Goal: Information Seeking & Learning: Learn about a topic

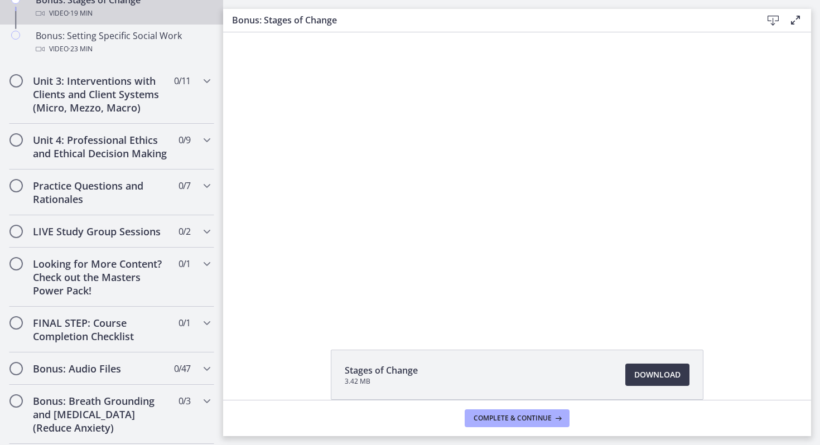
scroll to position [1139, 0]
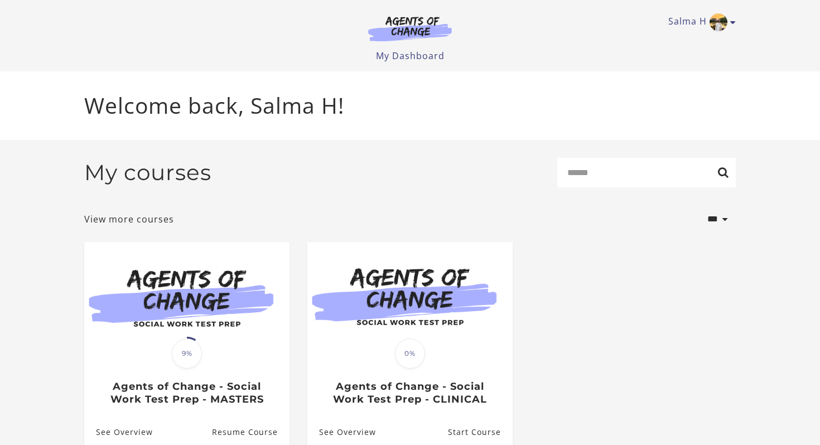
click at [413, 45] on section at bounding box center [409, 31] width 107 height 31
click at [406, 35] on img at bounding box center [409, 29] width 107 height 26
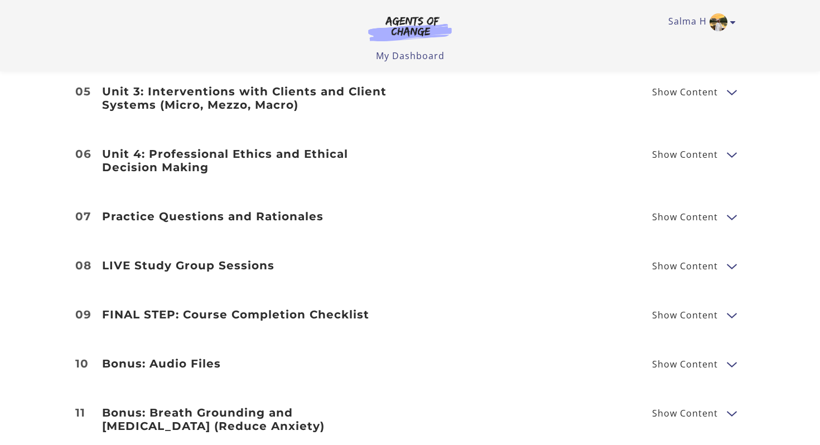
scroll to position [1609, 0]
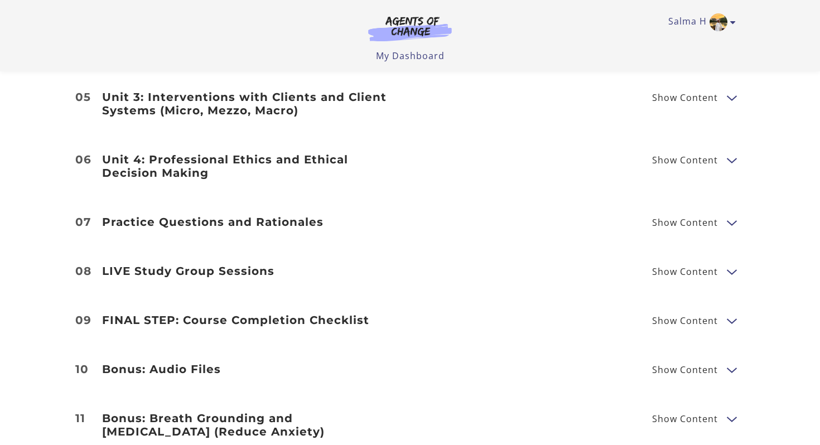
click at [217, 216] on h3 "Practice Questions and Rationales" at bounding box center [249, 221] width 294 height 13
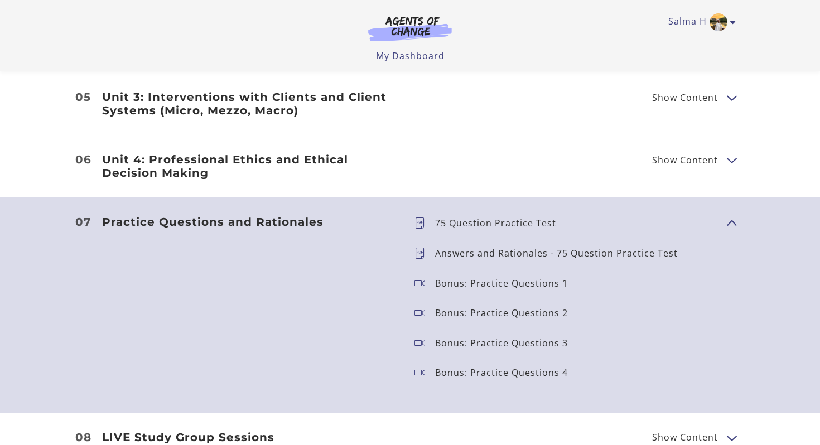
click at [217, 216] on h3 "Practice Questions and Rationales" at bounding box center [249, 221] width 294 height 13
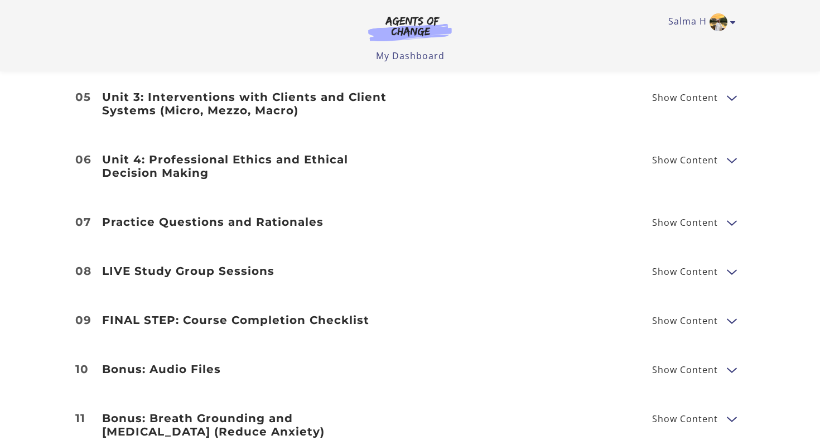
click at [217, 216] on h3 "Practice Questions and Rationales" at bounding box center [249, 221] width 294 height 13
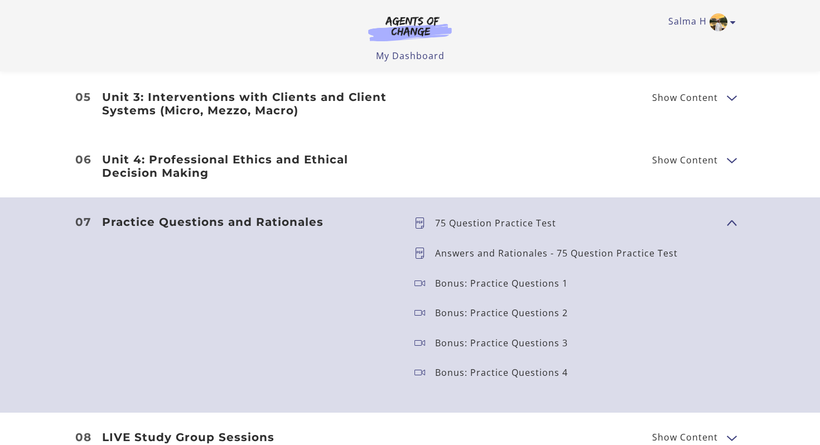
click at [217, 216] on h3 "Practice Questions and Rationales" at bounding box center [249, 221] width 294 height 13
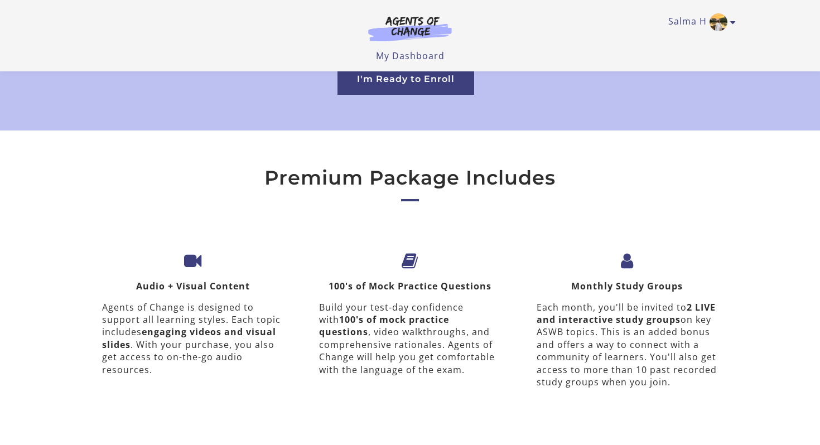
scroll to position [3441, 0]
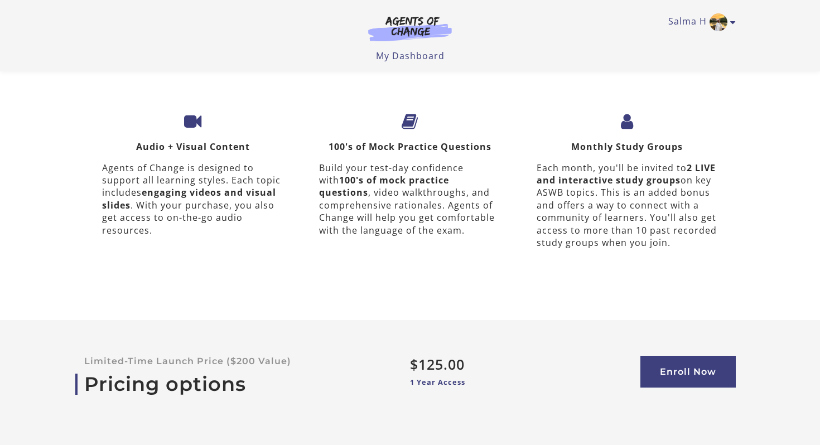
click at [627, 142] on h3 "Monthly Study Groups" at bounding box center [626, 147] width 181 height 11
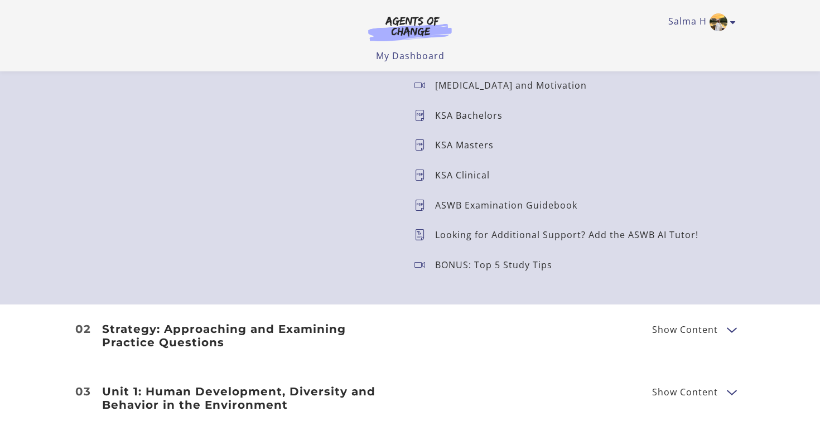
scroll to position [1158, 0]
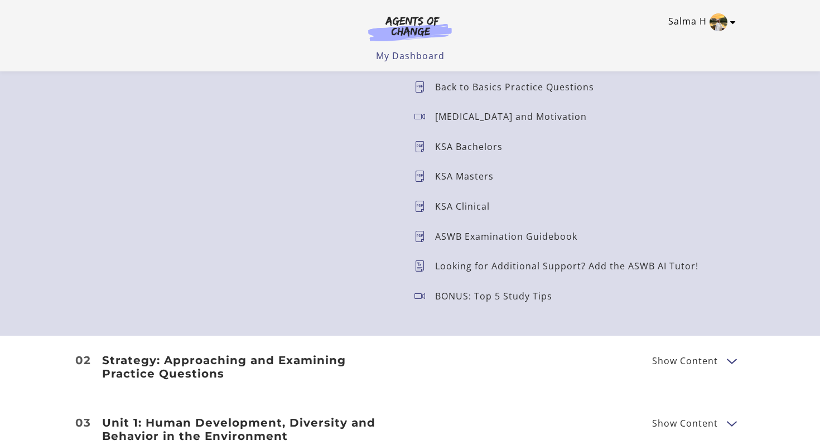
click at [731, 23] on icon "Toggle menu" at bounding box center [733, 22] width 6 height 9
click at [409, 55] on link "My Dashboard" at bounding box center [410, 56] width 69 height 12
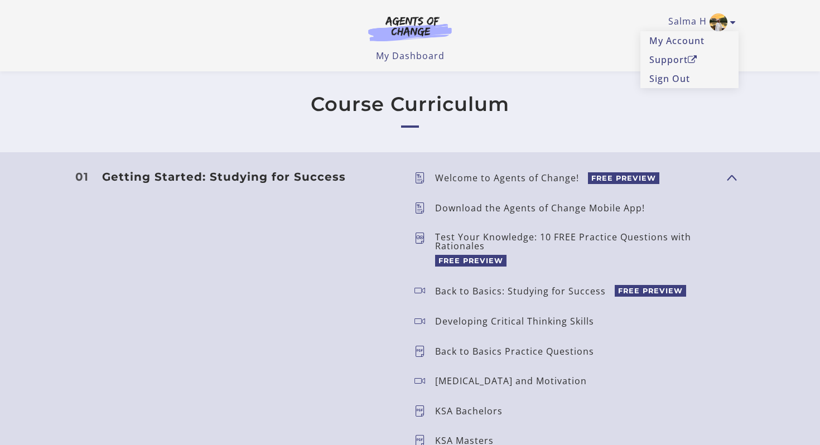
scroll to position [0, 0]
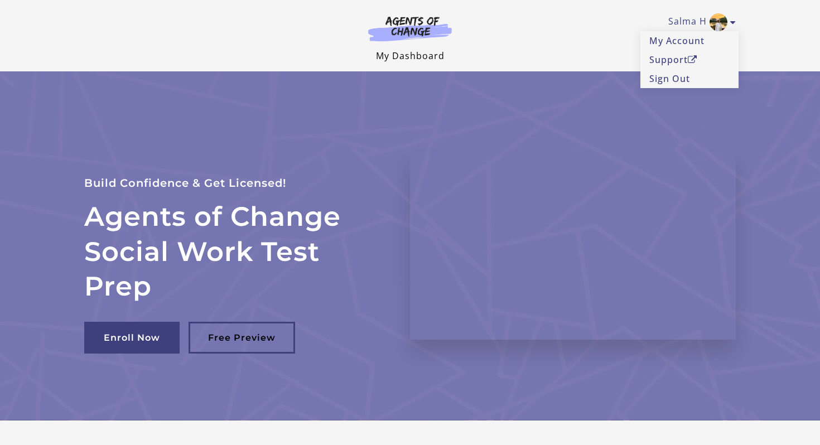
click at [419, 54] on link "My Dashboard" at bounding box center [410, 56] width 69 height 12
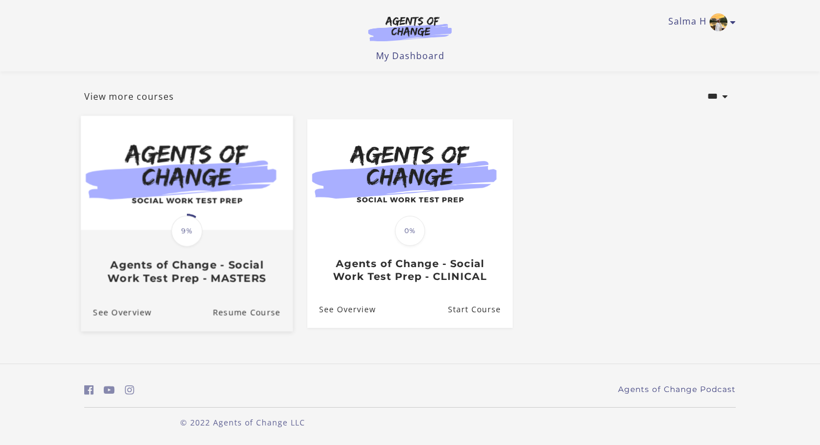
click at [196, 253] on div "Translation missing: en.liquid.partials.dashboard_course_card.progress_descript…" at bounding box center [187, 258] width 212 height 54
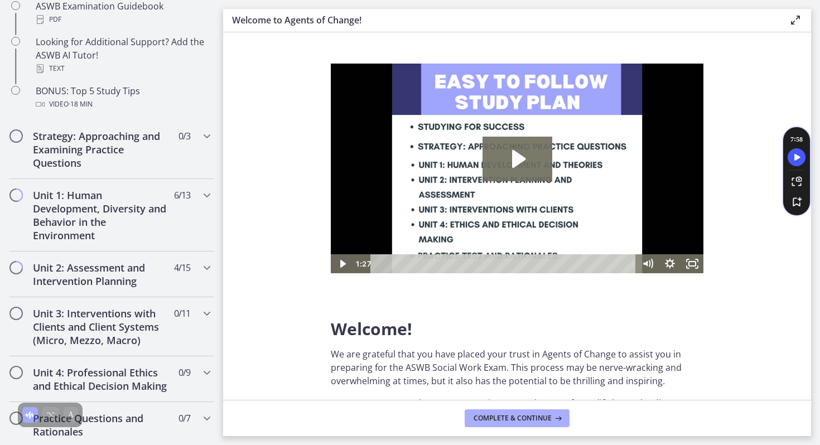
scroll to position [637, 0]
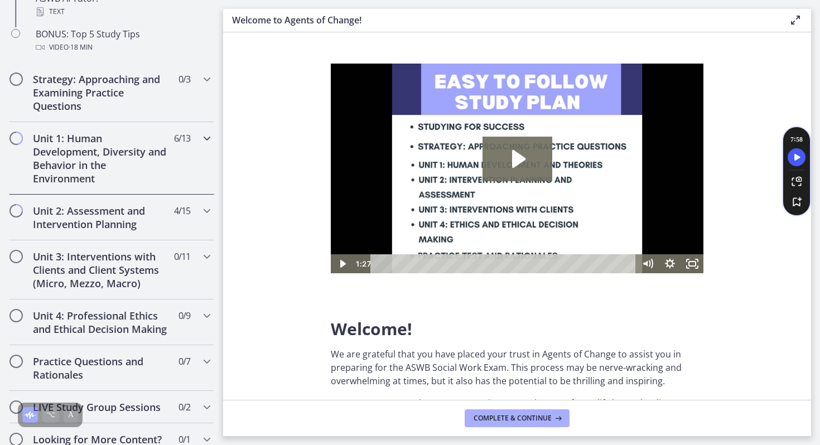
click at [154, 165] on h2 "Unit 1: Human Development, Diversity and Behavior in the Environment" at bounding box center [101, 159] width 136 height 54
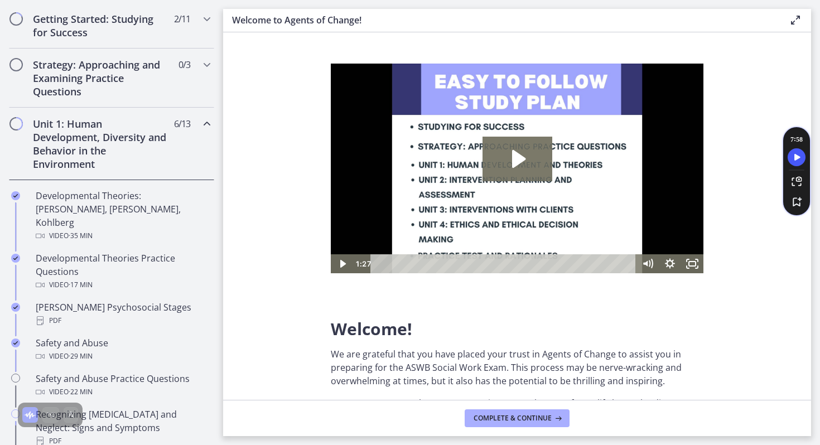
scroll to position [170, 0]
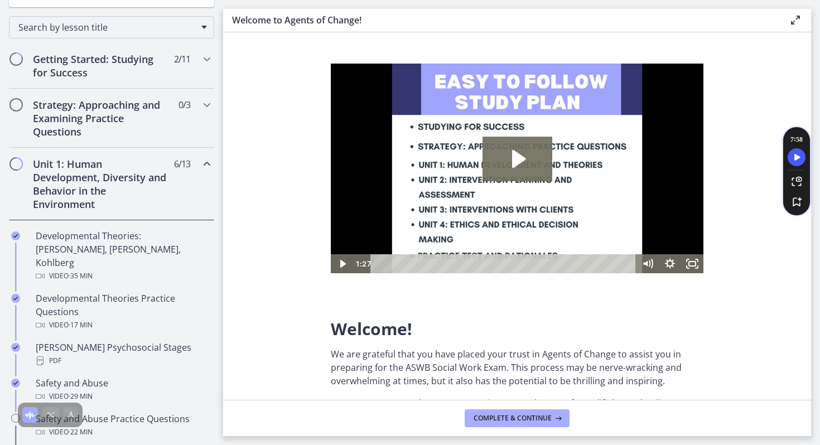
click at [152, 177] on h2 "Unit 1: Human Development, Diversity and Behavior in the Environment" at bounding box center [101, 184] width 136 height 54
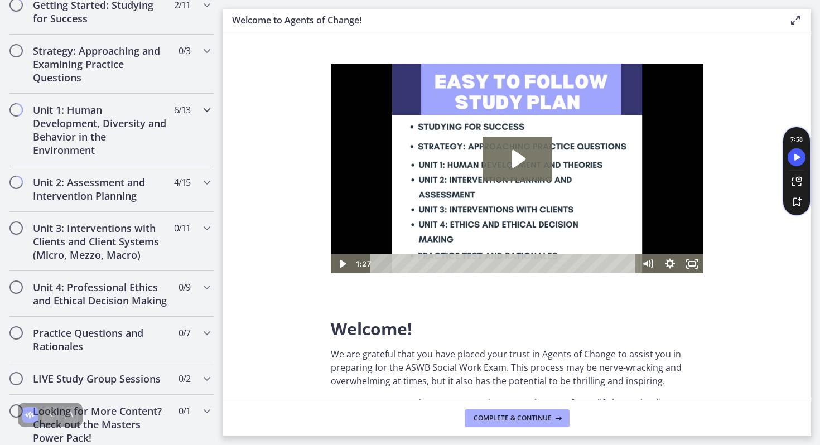
scroll to position [233, 0]
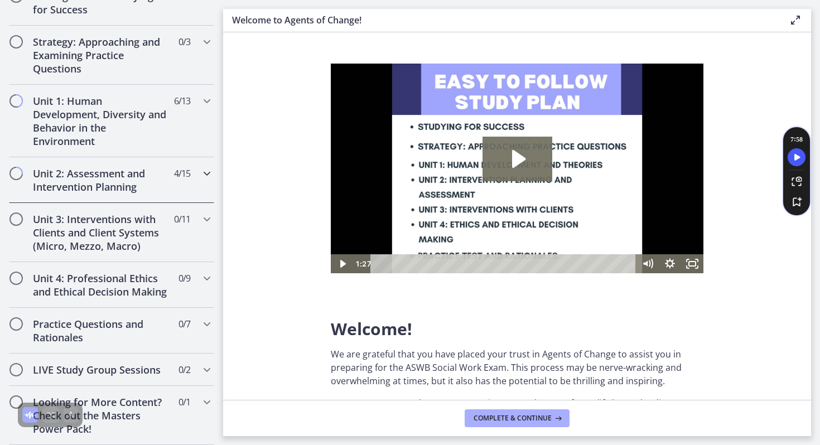
click at [144, 195] on div "Unit 2: Assessment and Intervention Planning 4 / 15 Completed" at bounding box center [111, 180] width 205 height 46
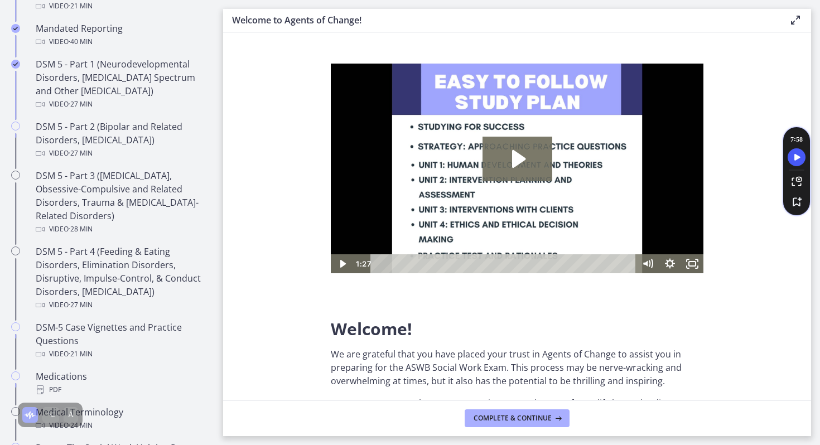
scroll to position [515, 0]
